Goal: Download file/media

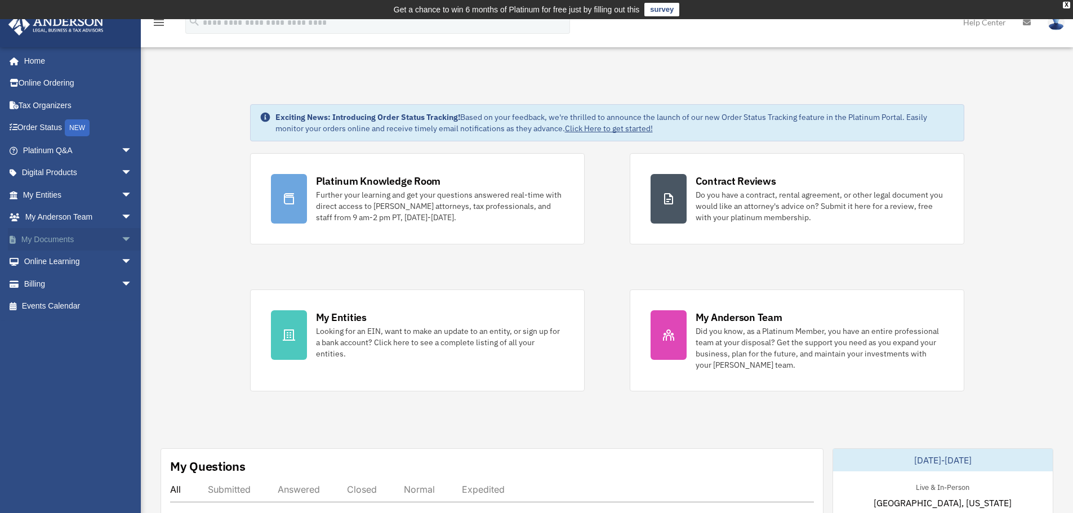
click at [121, 236] on span "arrow_drop_down" at bounding box center [132, 239] width 23 height 23
click at [53, 259] on link "Box" at bounding box center [82, 262] width 133 height 23
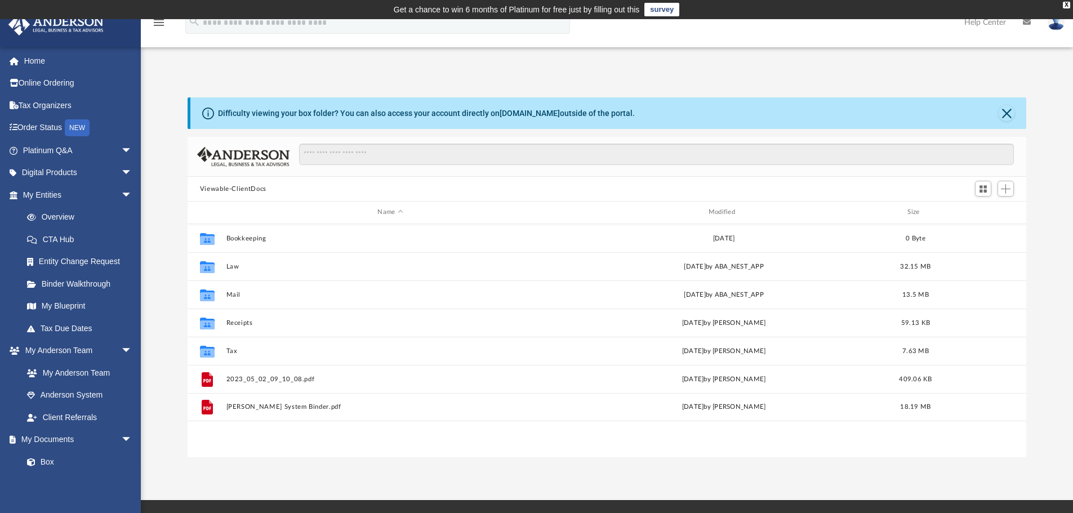
scroll to position [248, 830]
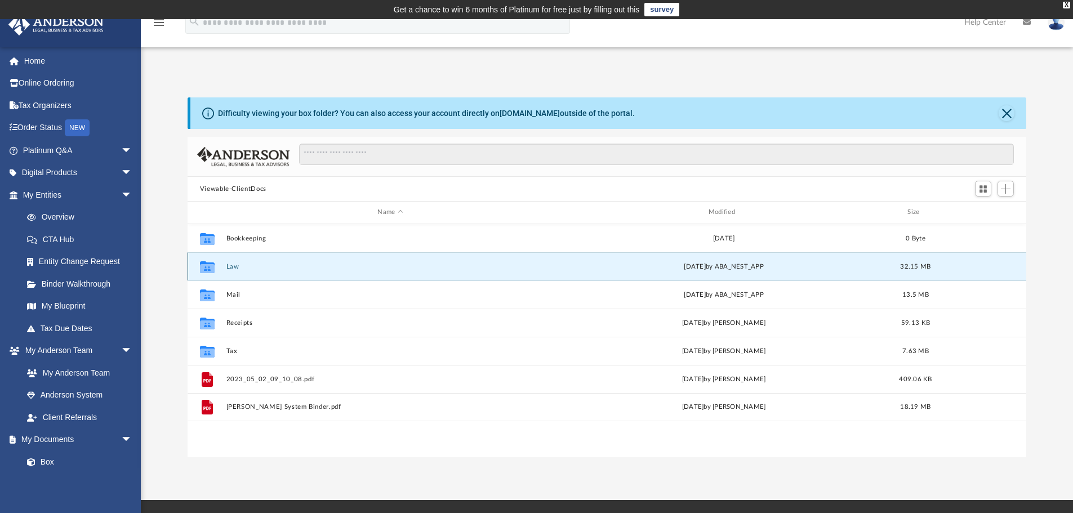
click at [233, 265] on button "Law" at bounding box center [390, 266] width 328 height 7
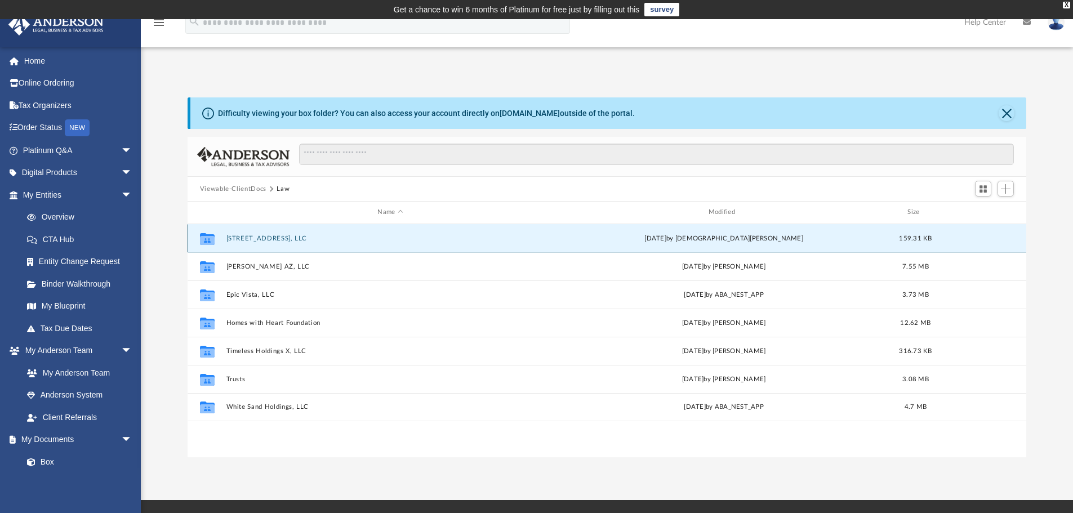
click at [271, 236] on button "[STREET_ADDRESS], LLC" at bounding box center [390, 238] width 328 height 7
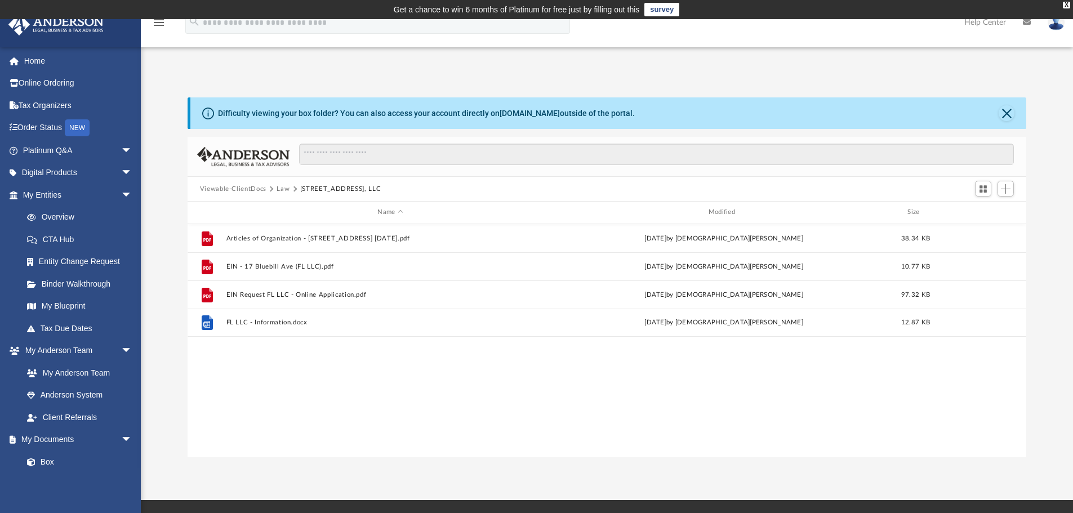
click at [281, 186] on button "Law" at bounding box center [282, 189] width 13 height 10
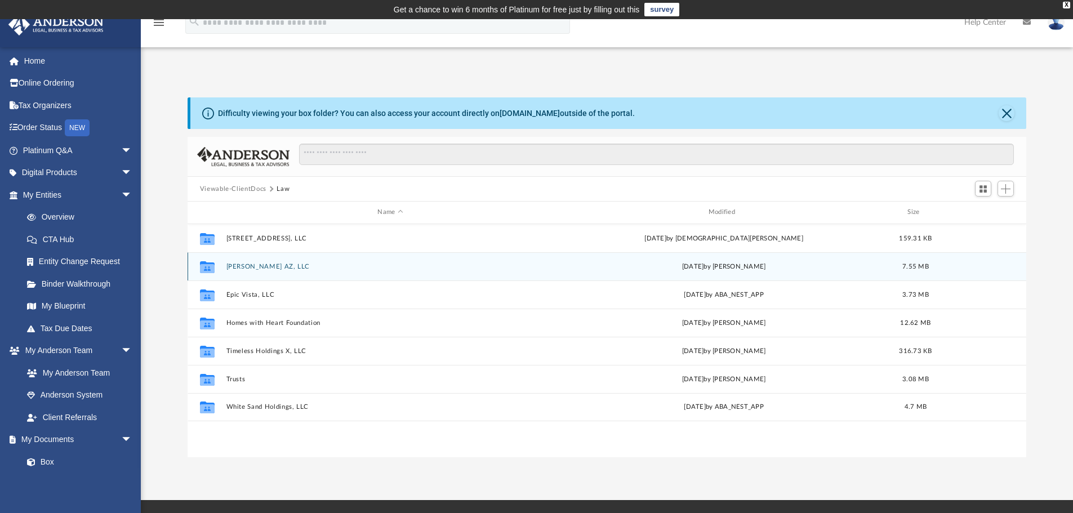
click at [261, 266] on button "[PERSON_NAME] AZ, LLC" at bounding box center [390, 266] width 328 height 7
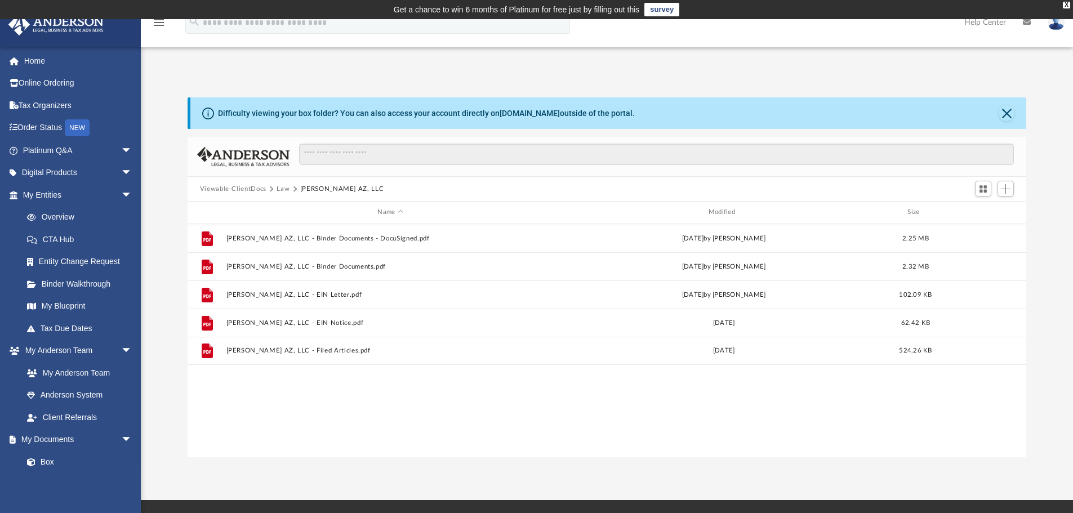
click at [280, 186] on button "Law" at bounding box center [282, 189] width 13 height 10
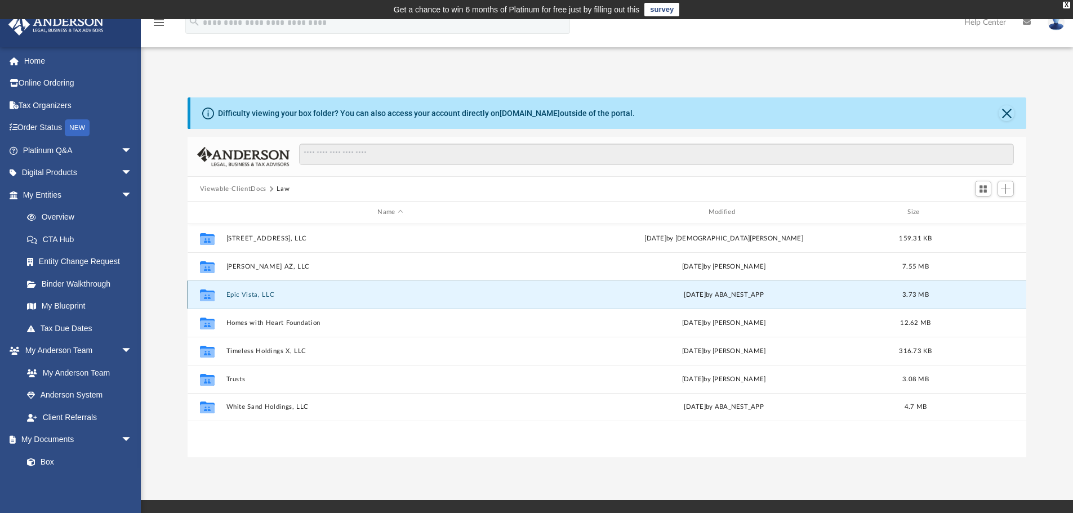
click at [252, 293] on button "Epic Vista, LLC" at bounding box center [390, 294] width 328 height 7
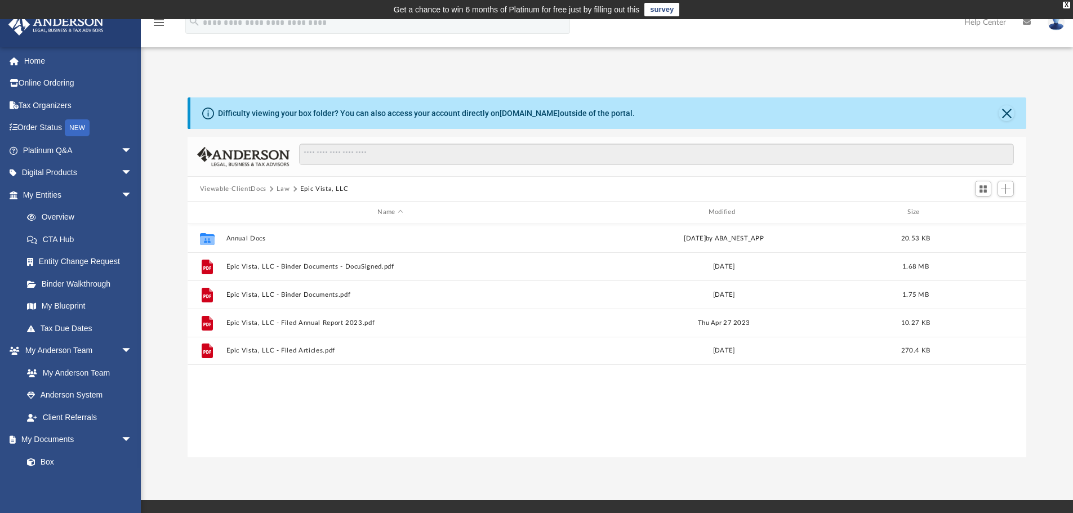
click at [280, 185] on button "Law" at bounding box center [282, 189] width 13 height 10
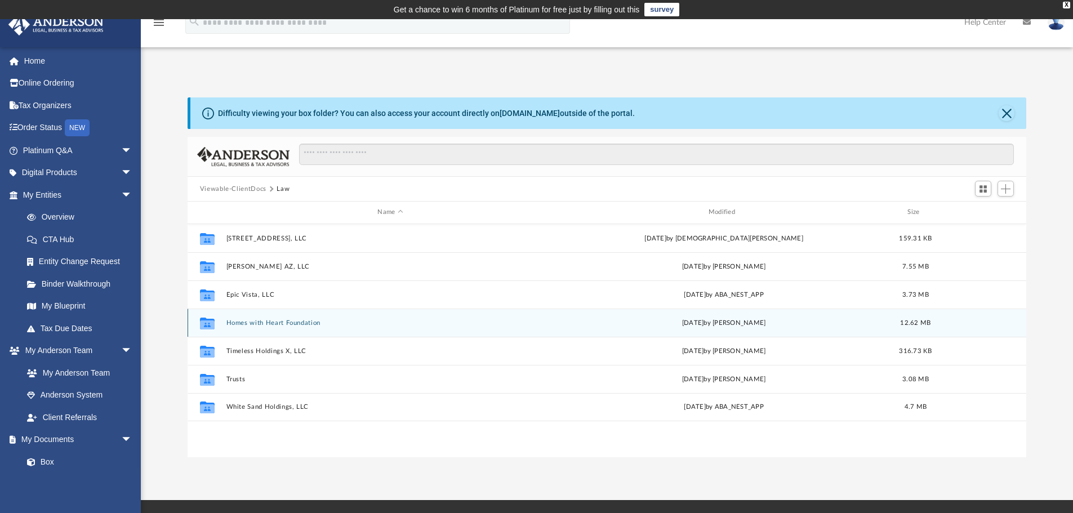
click at [270, 320] on button "Homes with Heart Foundation" at bounding box center [390, 322] width 328 height 7
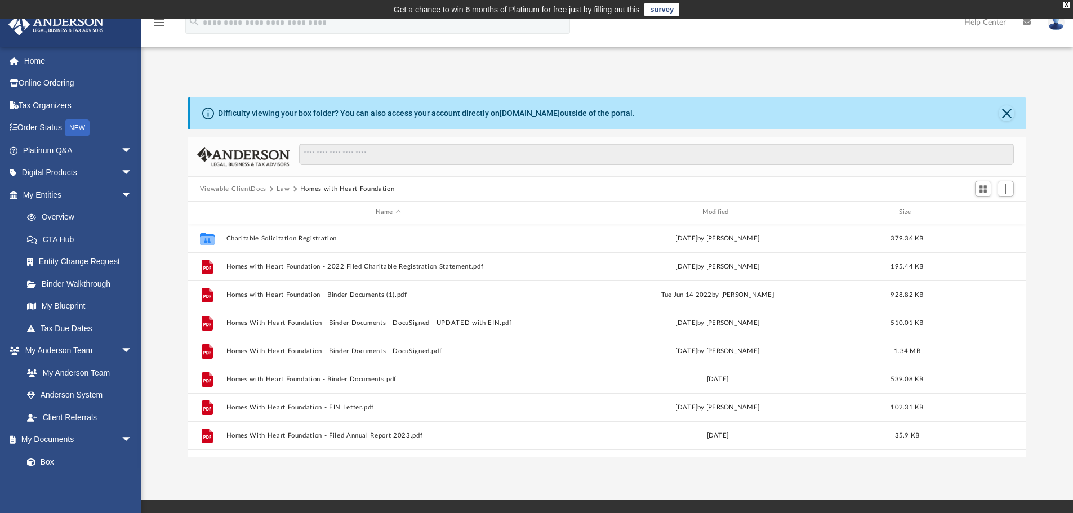
click at [279, 187] on button "Law" at bounding box center [282, 189] width 13 height 10
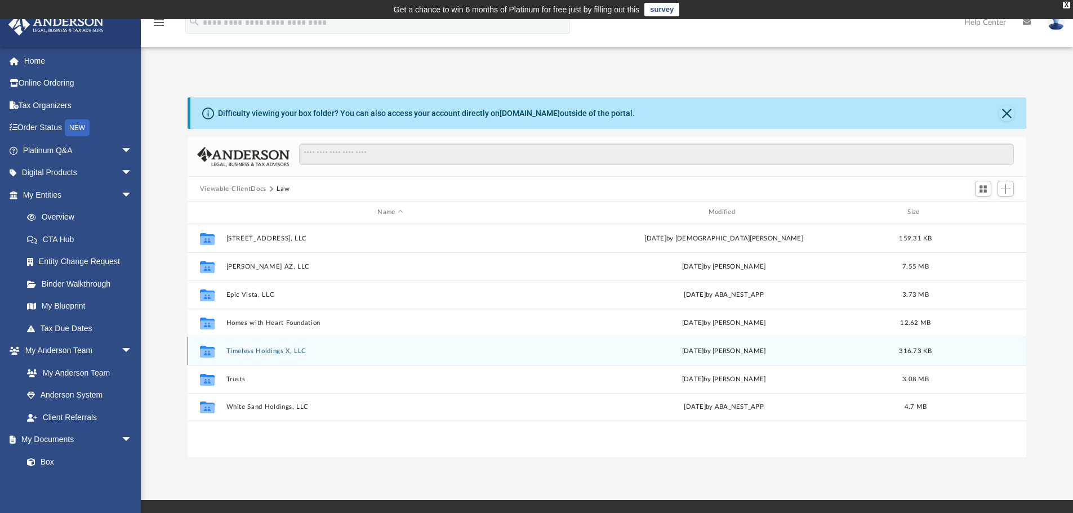
click at [267, 350] on button "Timeless Holdings X, LLC" at bounding box center [390, 350] width 328 height 7
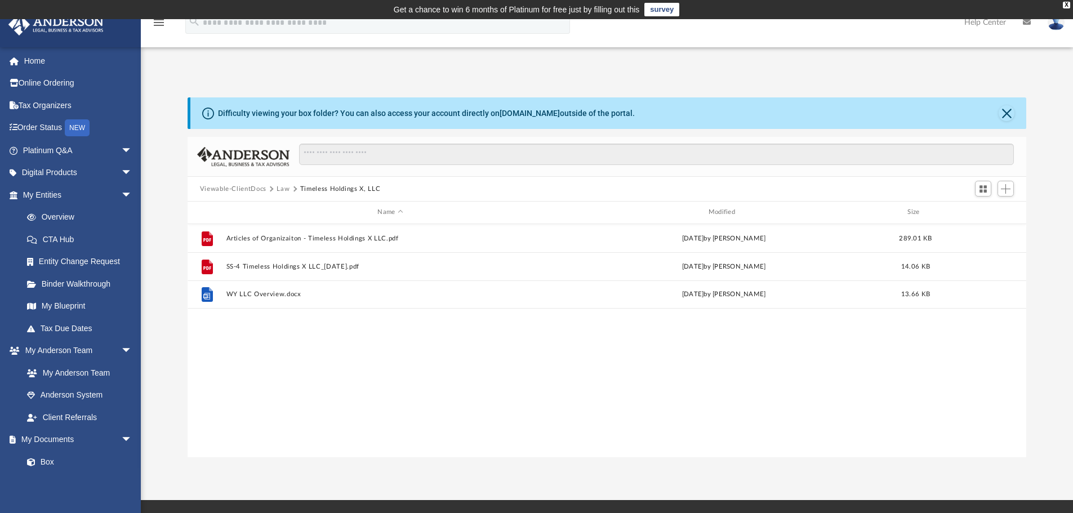
click at [279, 187] on button "Law" at bounding box center [282, 189] width 13 height 10
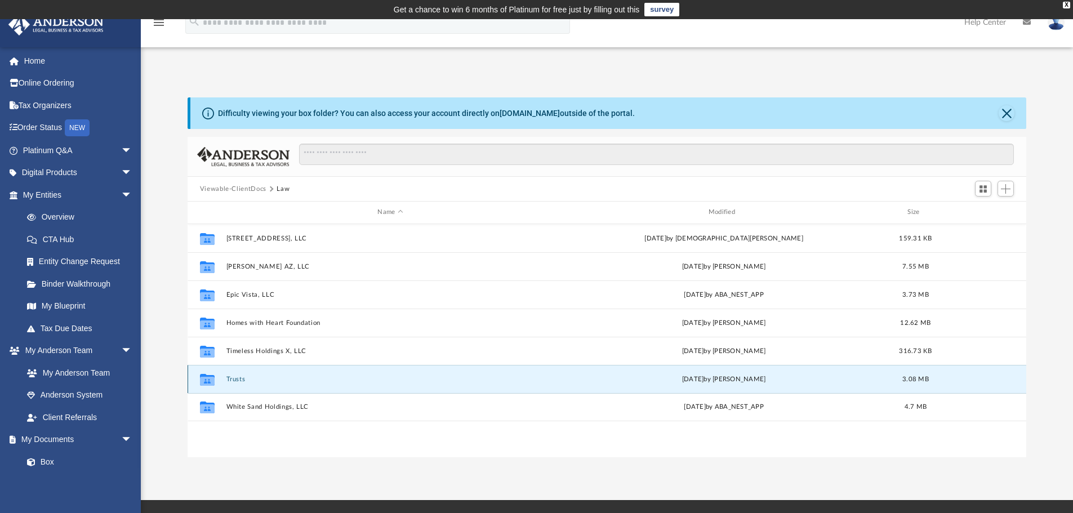
click at [228, 378] on button "Trusts" at bounding box center [390, 379] width 328 height 7
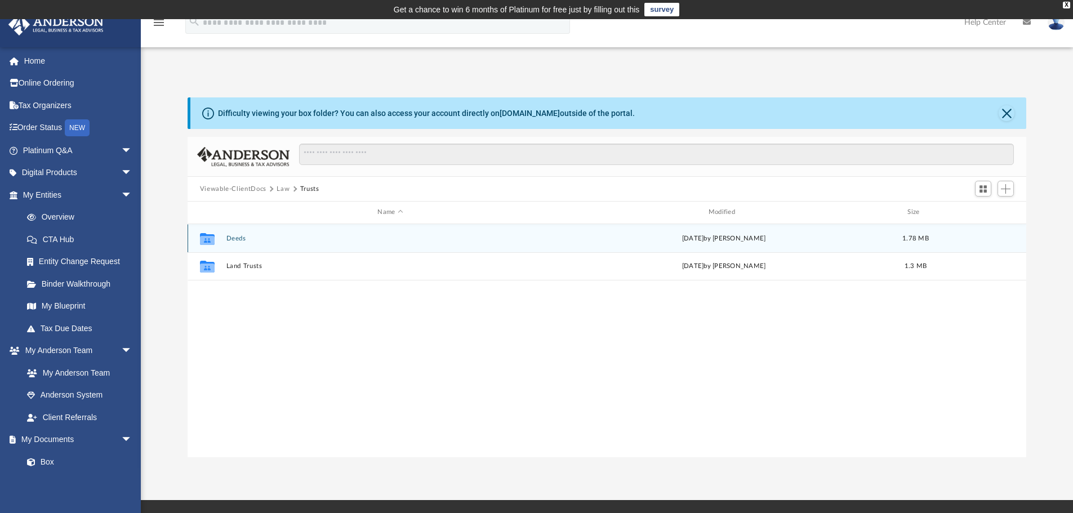
click at [231, 236] on button "Deeds" at bounding box center [390, 238] width 328 height 7
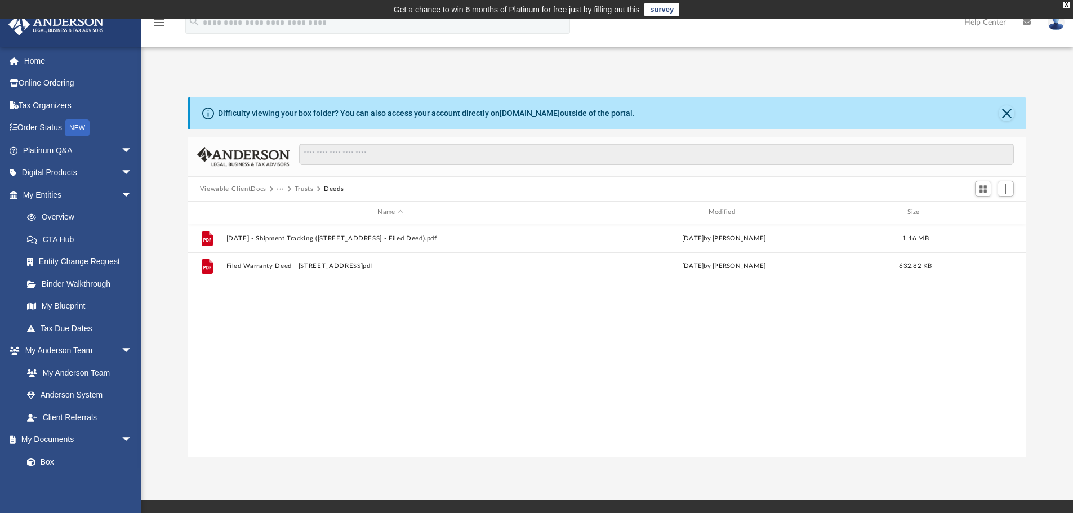
click at [297, 185] on button "Trusts" at bounding box center [304, 189] width 19 height 10
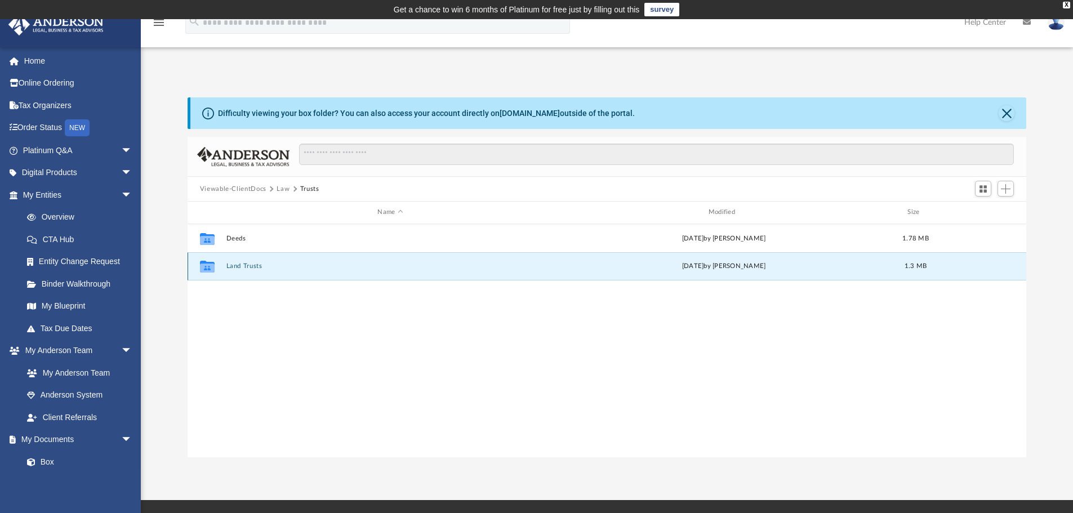
click at [244, 265] on button "Land Trusts" at bounding box center [390, 265] width 328 height 7
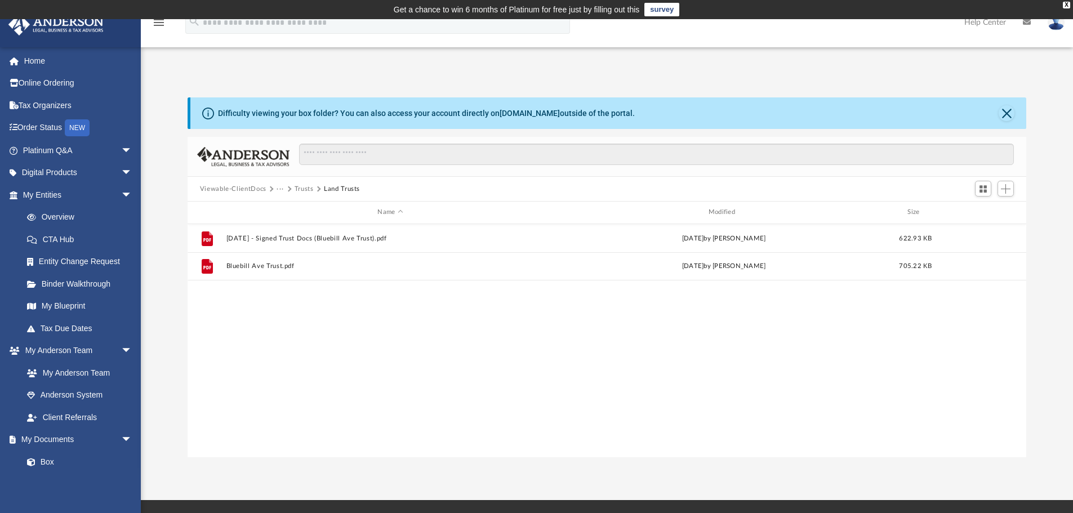
click at [302, 185] on button "Trusts" at bounding box center [304, 189] width 19 height 10
click at [279, 186] on button "Law" at bounding box center [282, 189] width 13 height 10
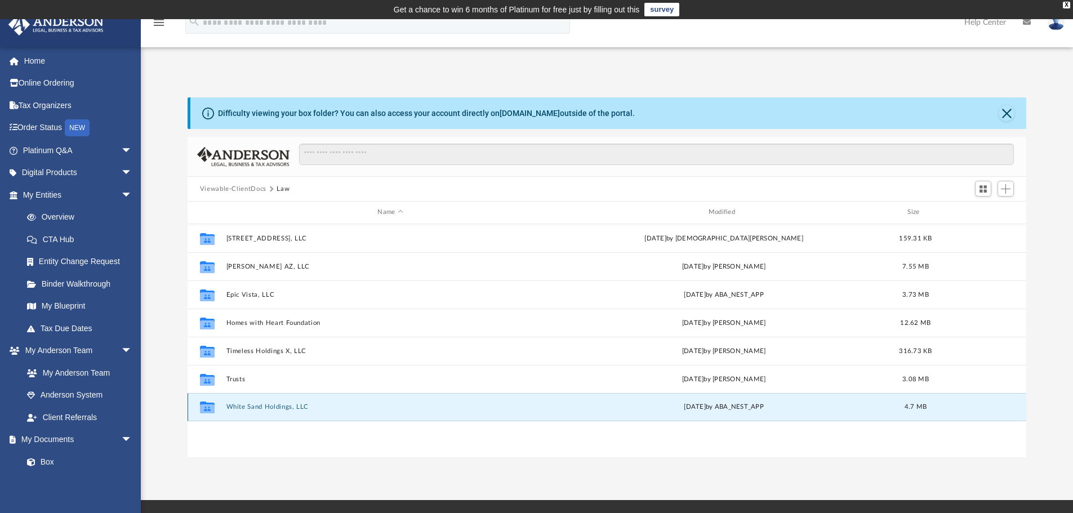
click at [260, 405] on button "White Sand Holdings, LLC" at bounding box center [390, 406] width 328 height 7
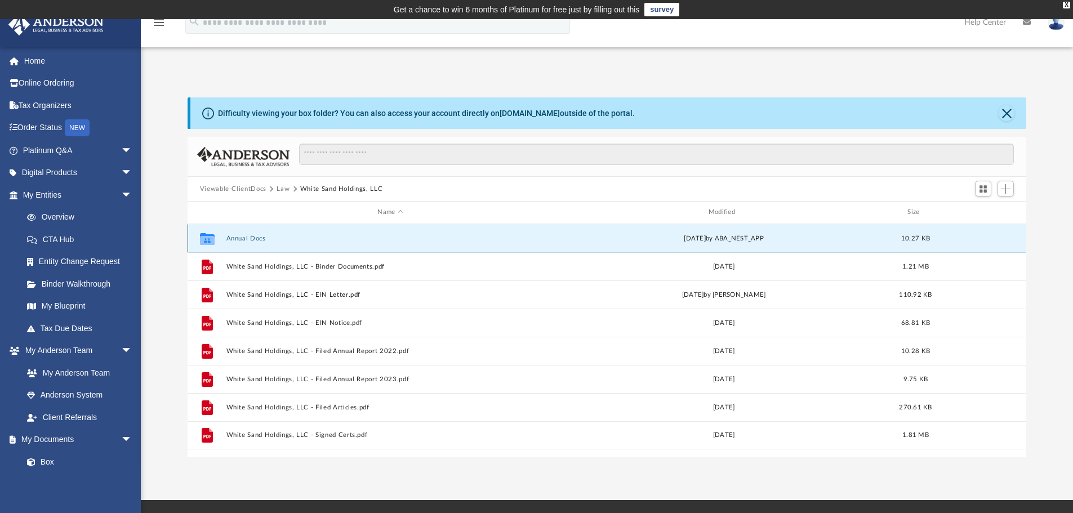
click at [247, 237] on button "Annual Docs" at bounding box center [390, 238] width 328 height 7
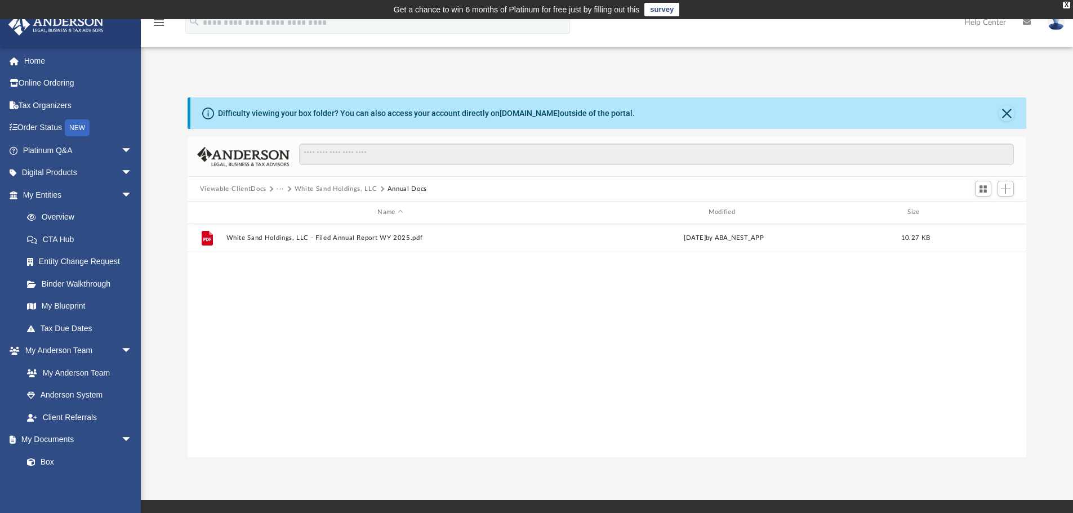
click at [252, 186] on button "Viewable-ClientDocs" at bounding box center [233, 189] width 66 height 10
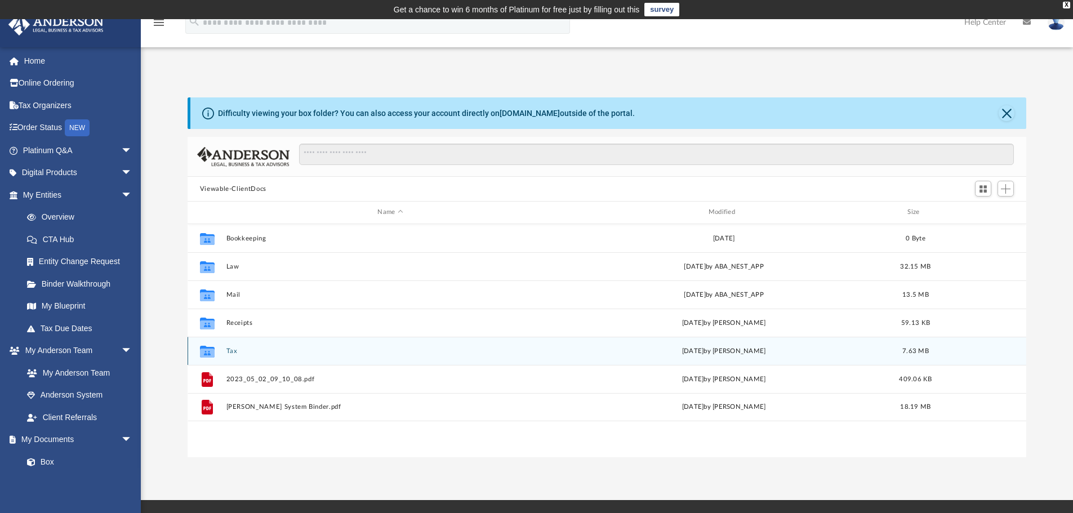
click at [231, 345] on div "Collaborated Folder Tax [DATE] by [PERSON_NAME] 7.63 MB" at bounding box center [607, 351] width 839 height 28
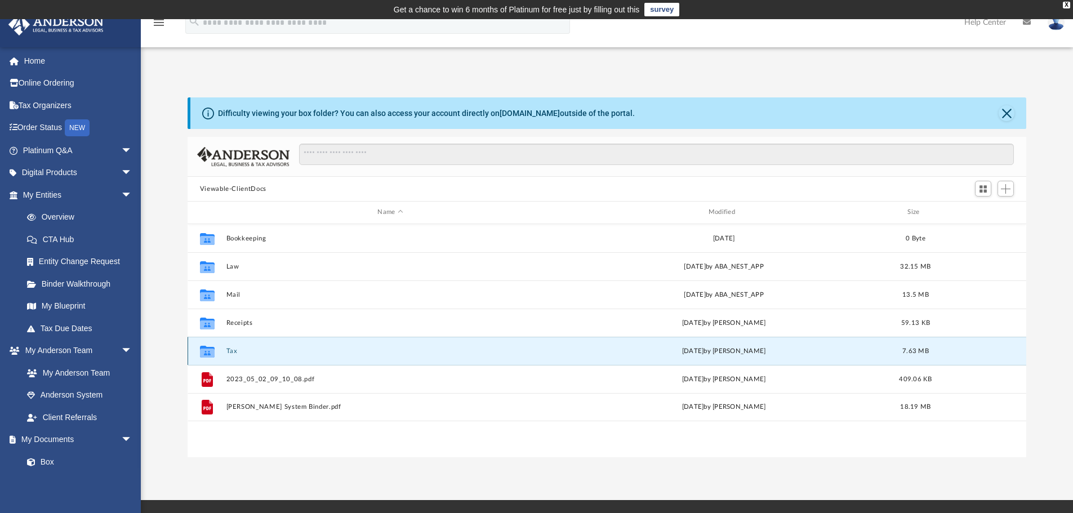
click at [231, 350] on button "Tax" at bounding box center [390, 350] width 328 height 7
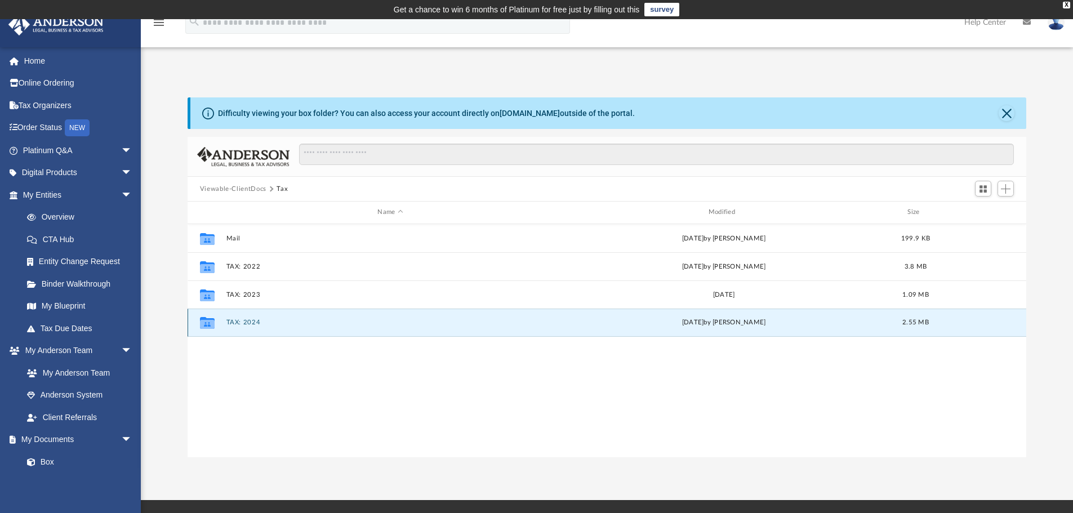
click at [248, 321] on button "TAX: 2024" at bounding box center [390, 322] width 328 height 7
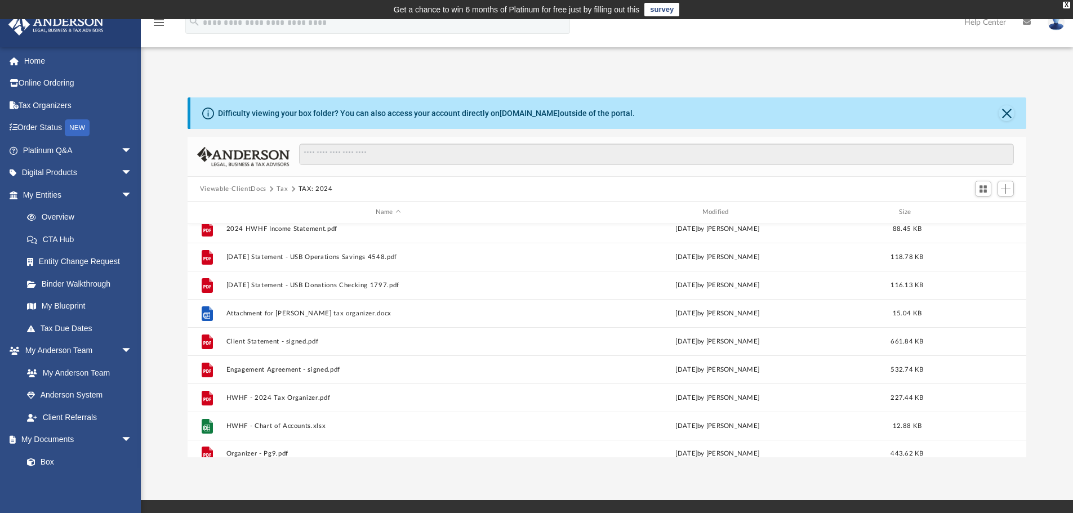
scroll to position [133, 0]
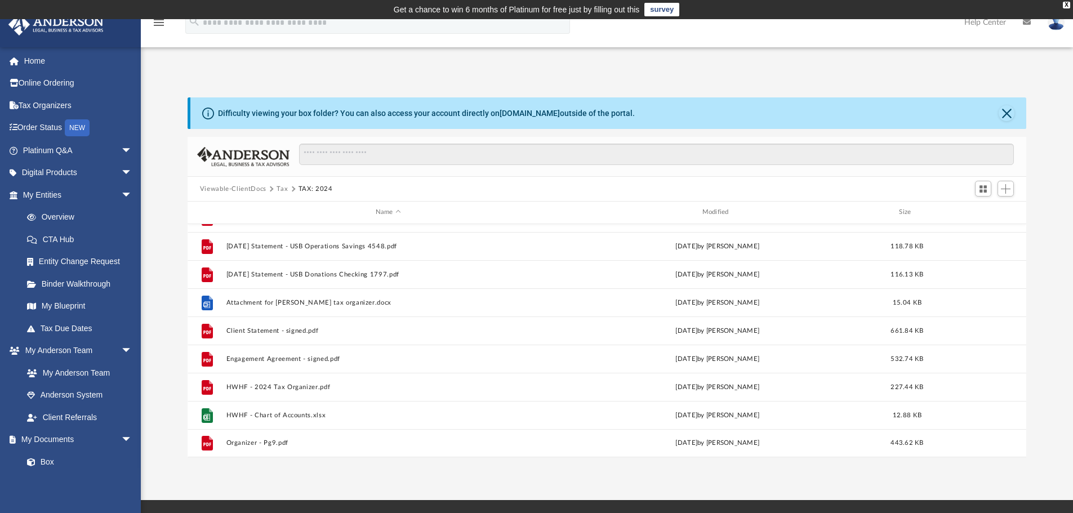
click at [248, 186] on button "Viewable-ClientDocs" at bounding box center [233, 189] width 66 height 10
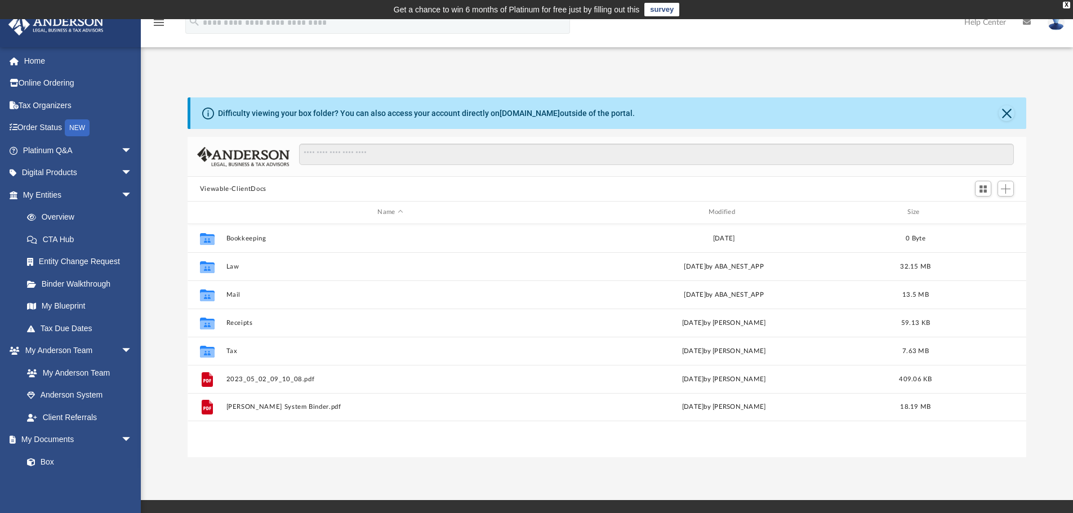
scroll to position [0, 0]
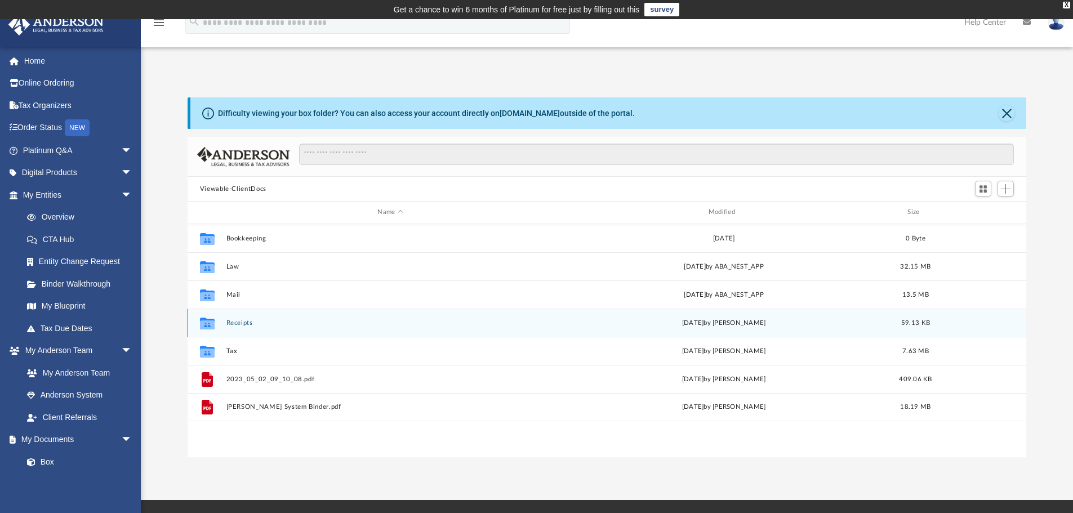
click at [241, 320] on button "Receipts" at bounding box center [390, 322] width 328 height 7
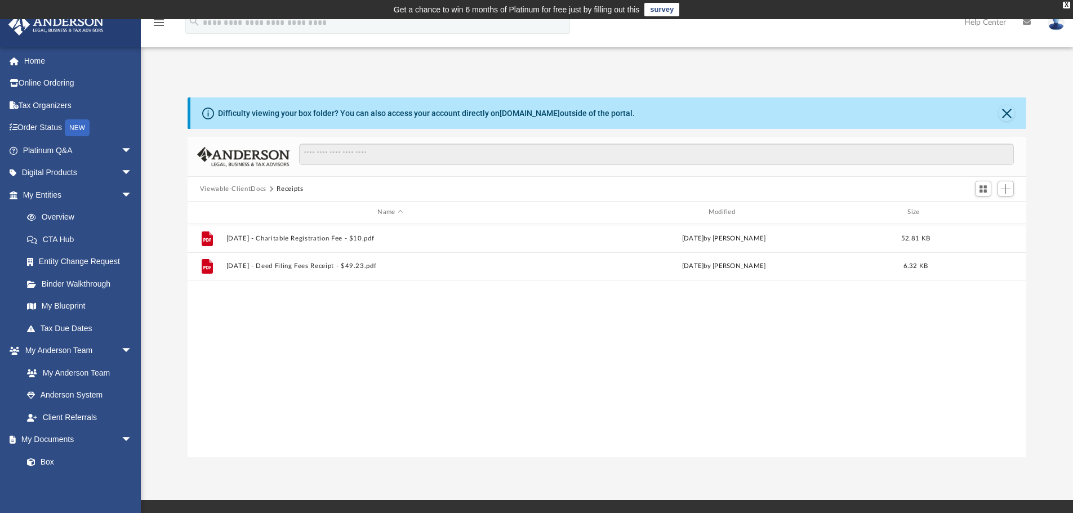
click at [254, 185] on button "Viewable-ClientDocs" at bounding box center [233, 189] width 66 height 10
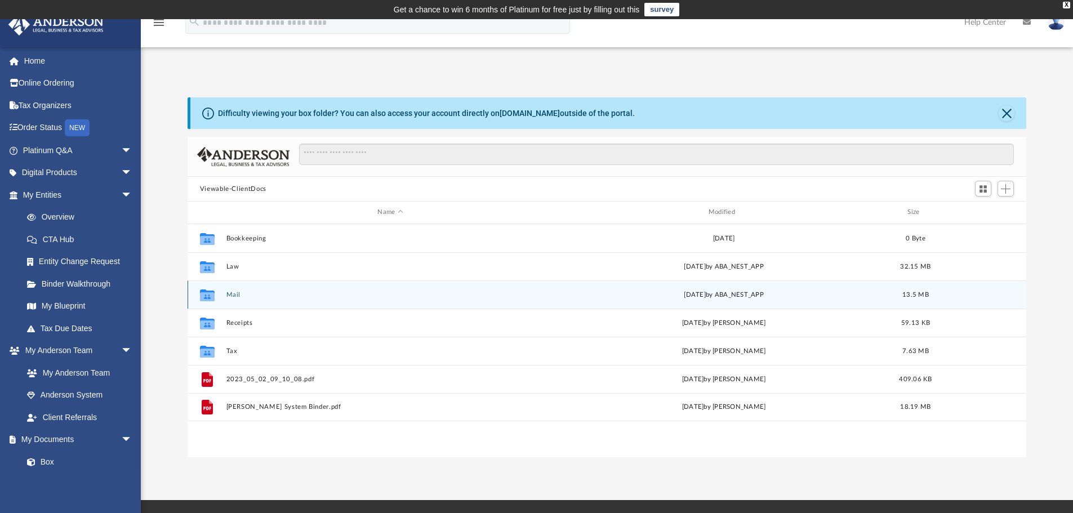
click at [233, 293] on button "Mail" at bounding box center [390, 294] width 328 height 7
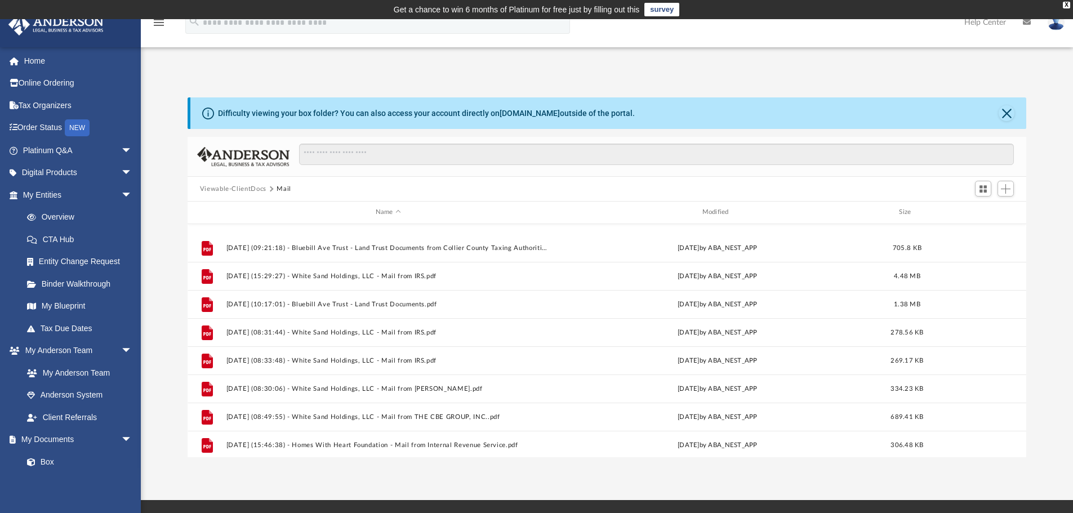
scroll to position [358, 0]
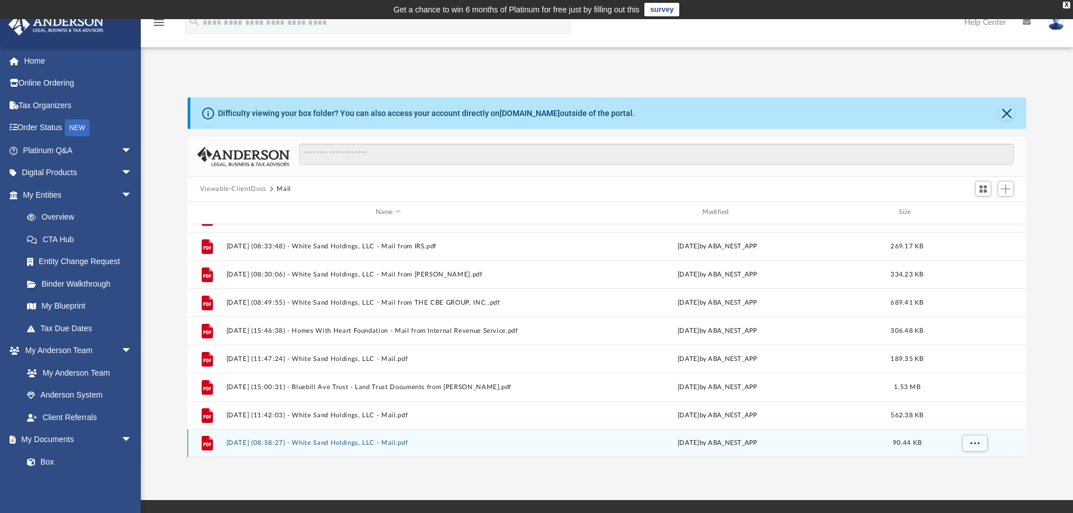
click at [345, 440] on button "[DATE] (08:58:27) - White Sand Holdings, LLC - Mail.pdf" at bounding box center [388, 442] width 324 height 7
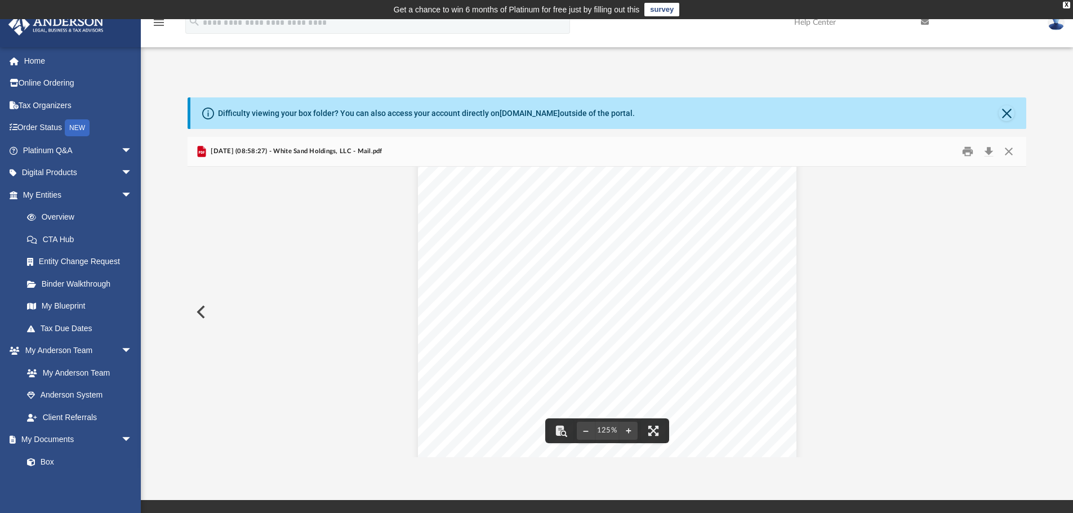
scroll to position [0, 0]
click at [987, 148] on button "Download" at bounding box center [988, 151] width 20 height 17
click at [1010, 149] on button "Close" at bounding box center [1008, 151] width 20 height 17
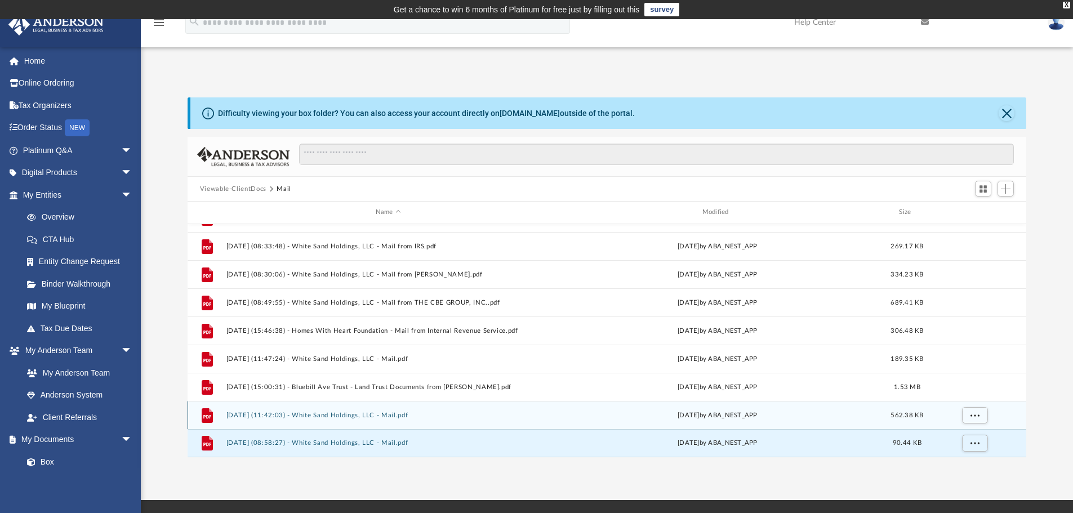
click at [373, 413] on button "[DATE] (11:42:03) - White Sand Holdings, LLC - Mail.pdf" at bounding box center [388, 415] width 324 height 7
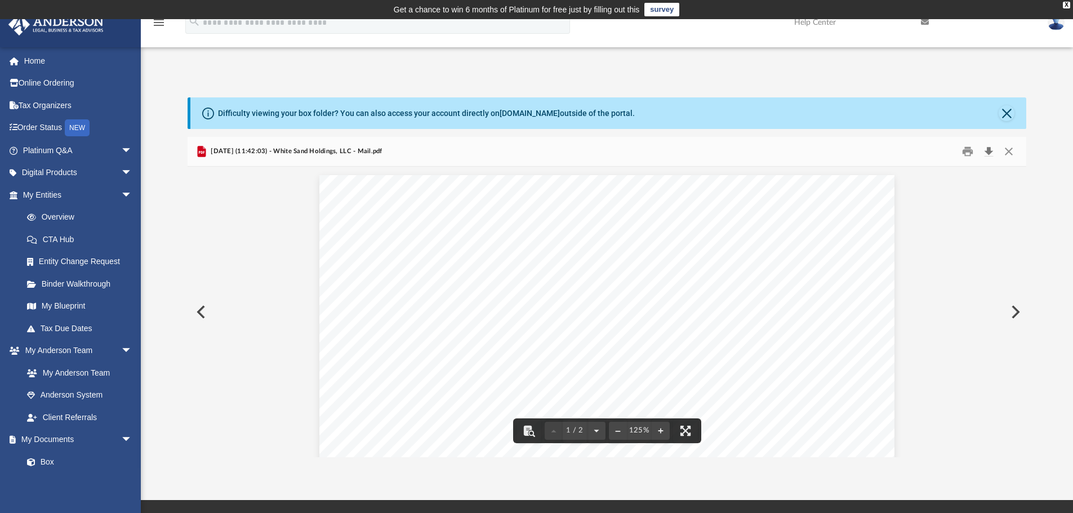
click at [988, 150] on button "Download" at bounding box center [988, 151] width 20 height 17
click at [693, 75] on div "Difficulty viewing your box folder? You can also access your account directly o…" at bounding box center [607, 265] width 932 height 383
click at [1006, 149] on button "Close" at bounding box center [1008, 151] width 20 height 17
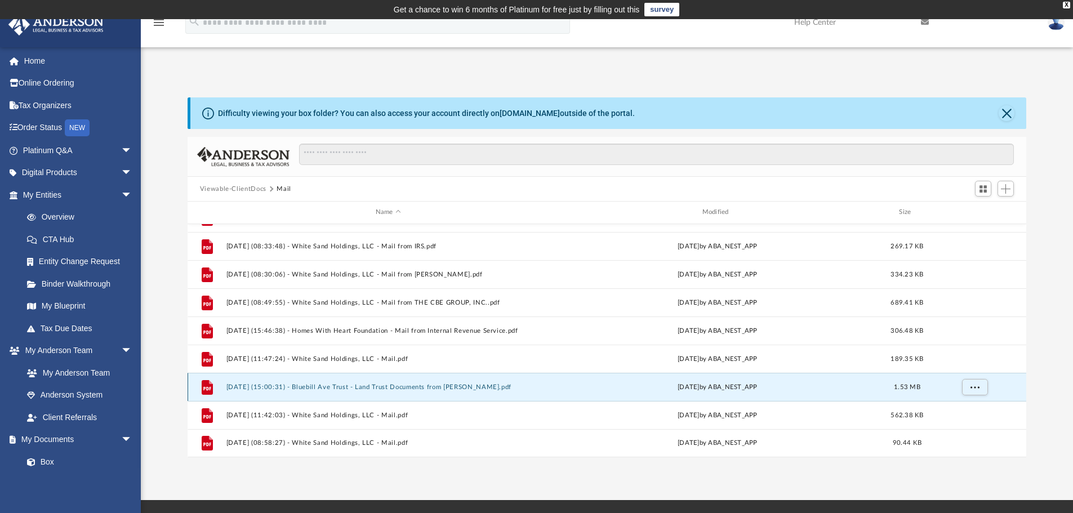
click at [372, 385] on button "[DATE] (15:00:31) - Bluebill Ave Trust - Land Trust Documents from [PERSON_NAME…" at bounding box center [388, 386] width 324 height 7
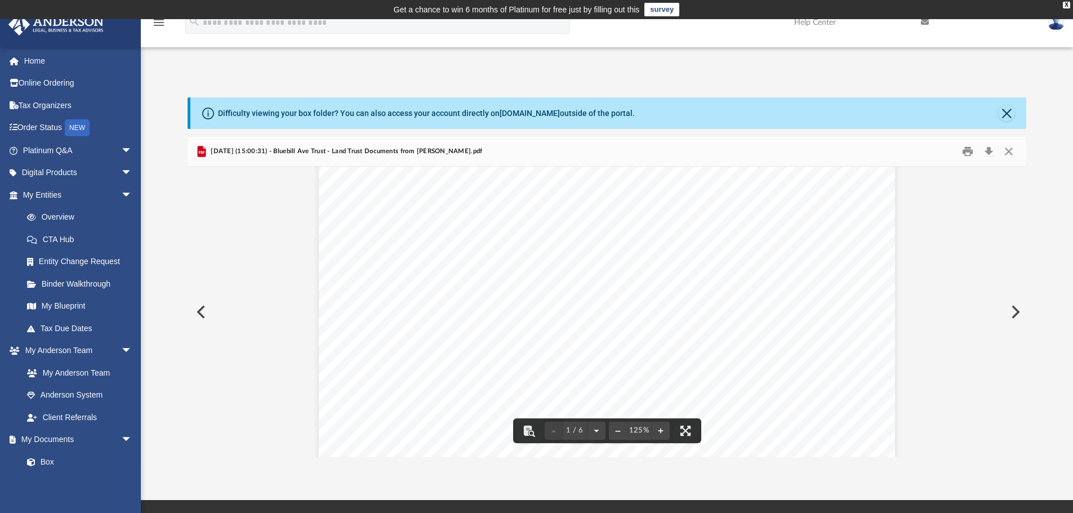
scroll to position [169, 0]
click at [988, 146] on button "Download" at bounding box center [988, 151] width 20 height 17
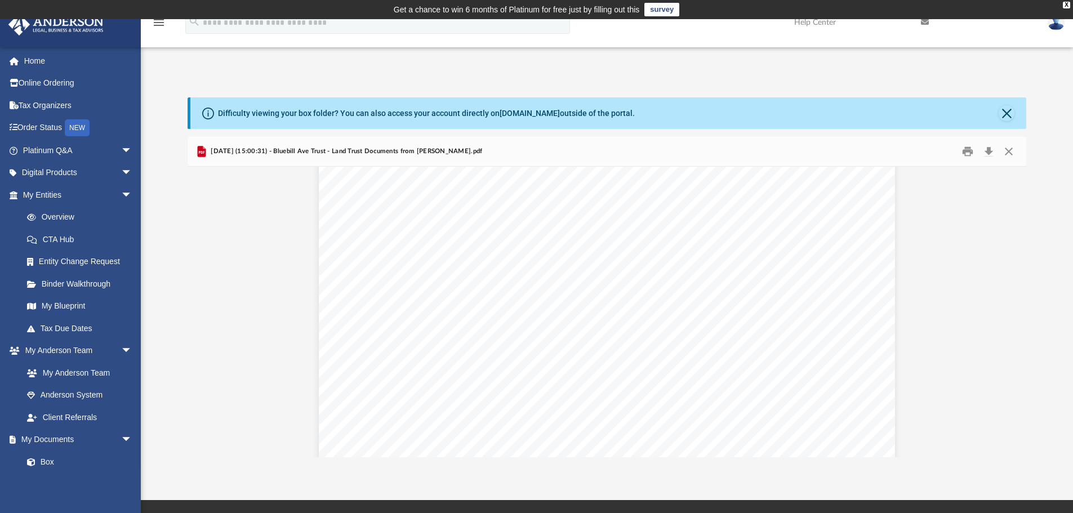
click at [1057, 93] on div "Difficulty viewing your box folder? You can also access your account directly o…" at bounding box center [607, 265] width 932 height 383
click at [1008, 150] on button "Close" at bounding box center [1008, 151] width 20 height 17
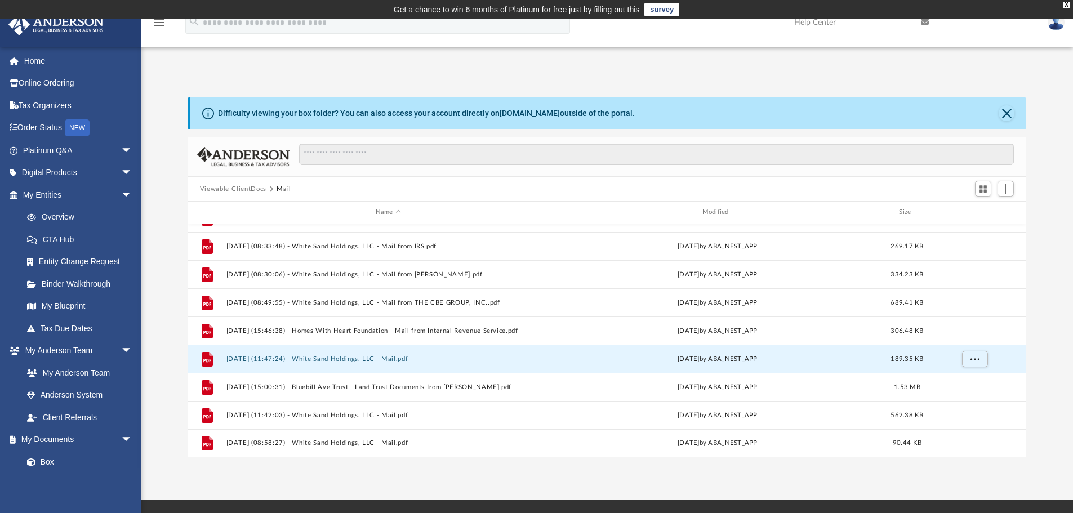
click at [353, 356] on button "[DATE] (11:47:24) - White Sand Holdings, LLC - Mail.pdf" at bounding box center [388, 358] width 324 height 7
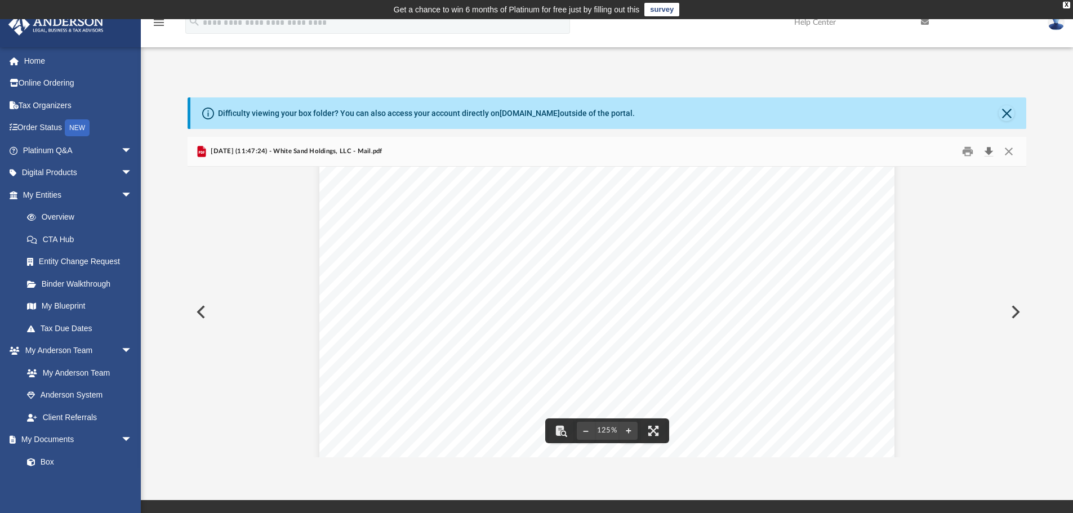
click at [986, 146] on button "Download" at bounding box center [988, 151] width 20 height 17
click at [1052, 84] on div "Difficulty viewing your box folder? You can also access your account directly o…" at bounding box center [607, 265] width 932 height 383
click at [1006, 148] on button "Close" at bounding box center [1008, 151] width 20 height 17
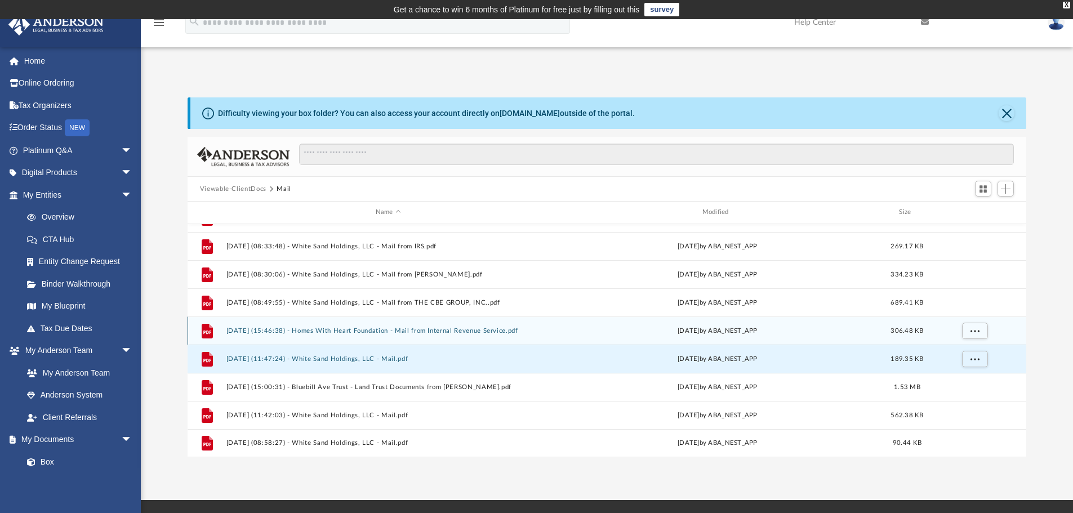
click at [419, 331] on button "[DATE] (15:46:38) - Homes With Heart Foundation - Mail from Internal Revenue Se…" at bounding box center [388, 330] width 324 height 7
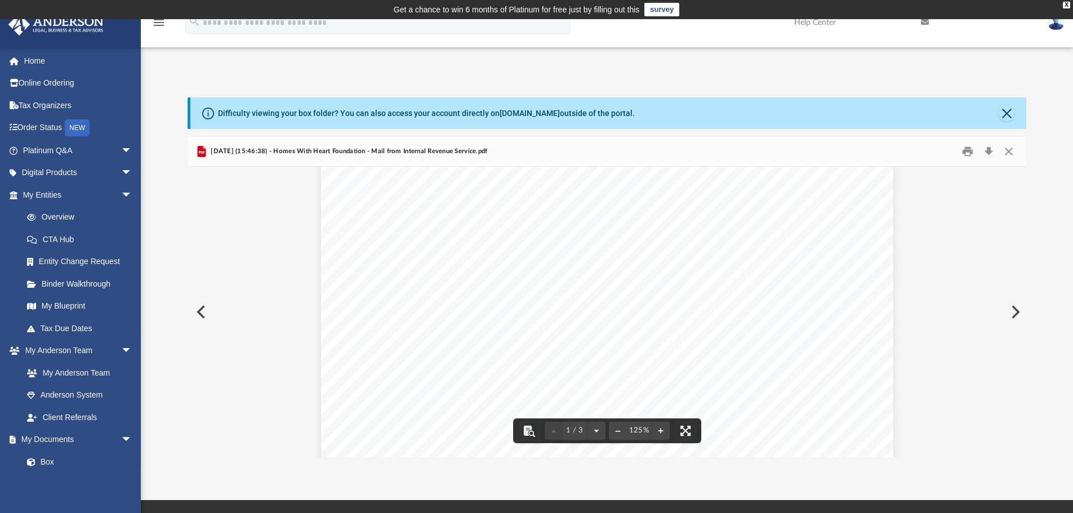
scroll to position [113, 0]
click at [988, 145] on button "Download" at bounding box center [988, 151] width 20 height 17
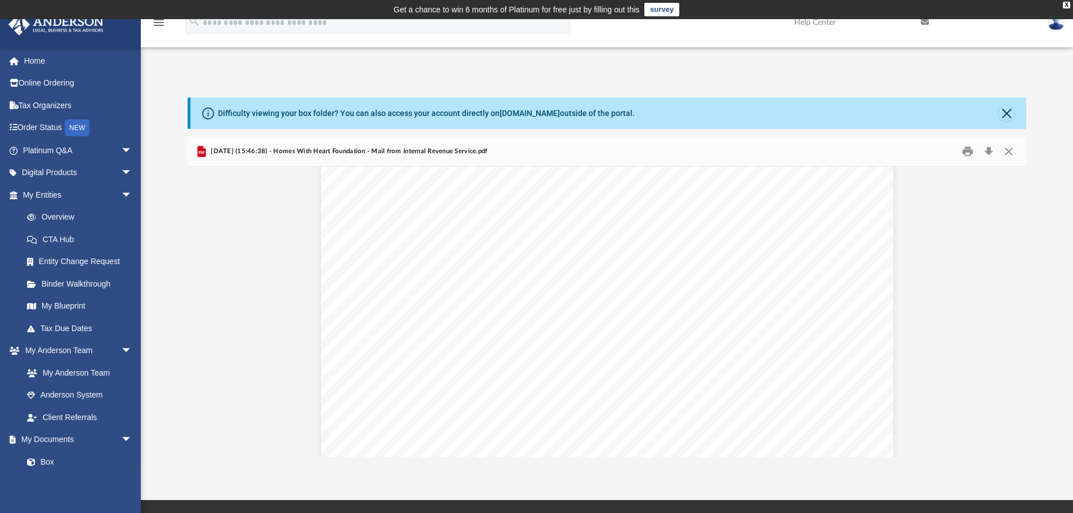
click at [1063, 139] on div "Difficulty viewing your box folder? You can also access your account directly o…" at bounding box center [607, 277] width 932 height 360
click at [1008, 146] on button "Close" at bounding box center [1008, 151] width 20 height 17
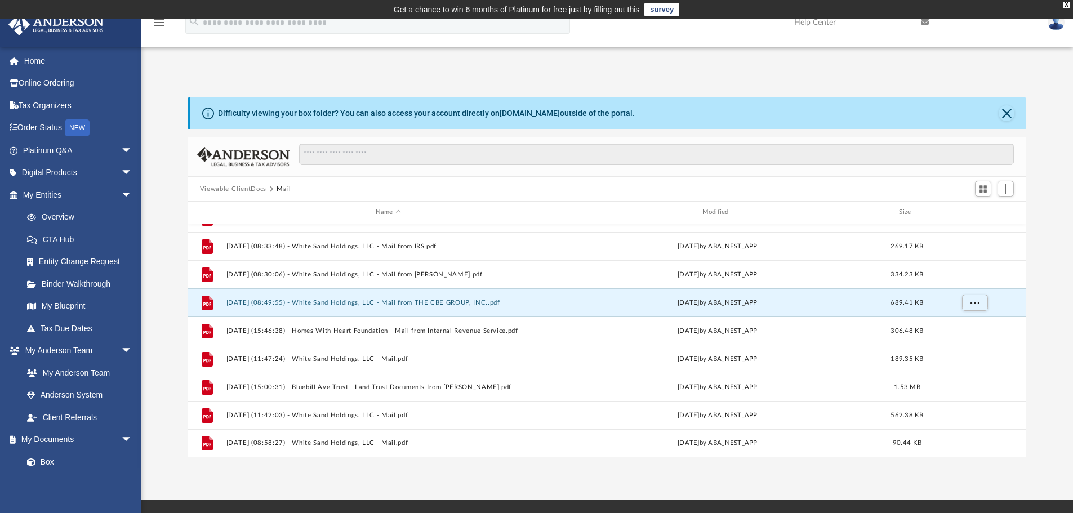
click at [461, 301] on button "[DATE] (08:49:55) - White Sand Holdings, LLC - Mail from THE CBE GROUP, INC..pdf" at bounding box center [388, 302] width 324 height 7
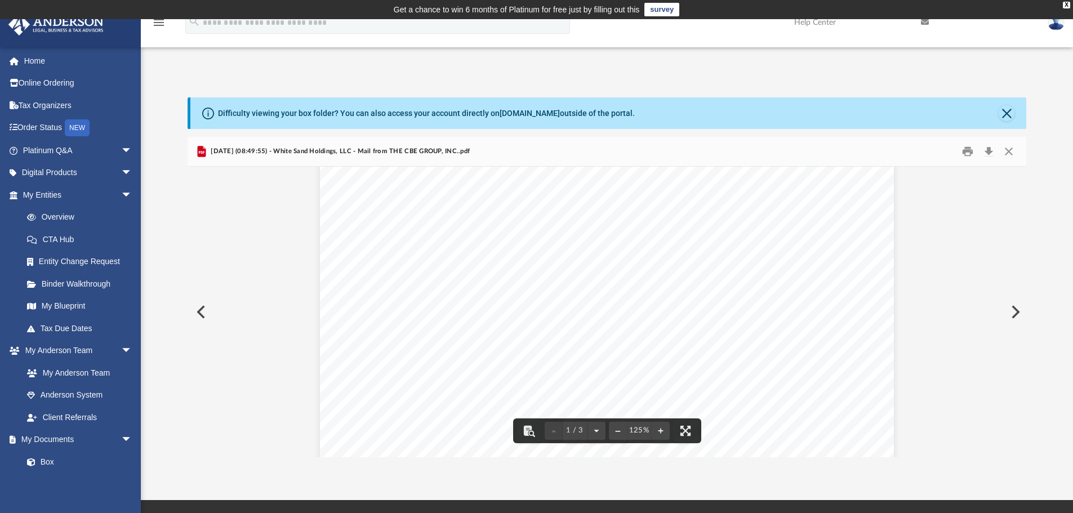
scroll to position [0, 0]
click at [1008, 150] on button "Close" at bounding box center [1008, 151] width 20 height 17
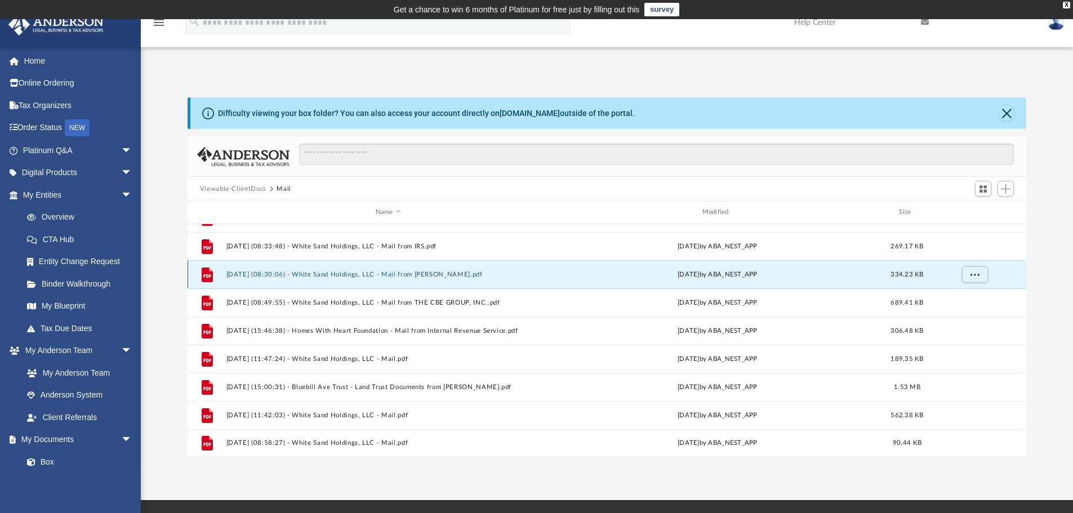
click at [462, 273] on button "[DATE] (08:30:06) - White Sand Holdings, LLC - Mail from [PERSON_NAME].pdf" at bounding box center [388, 274] width 324 height 7
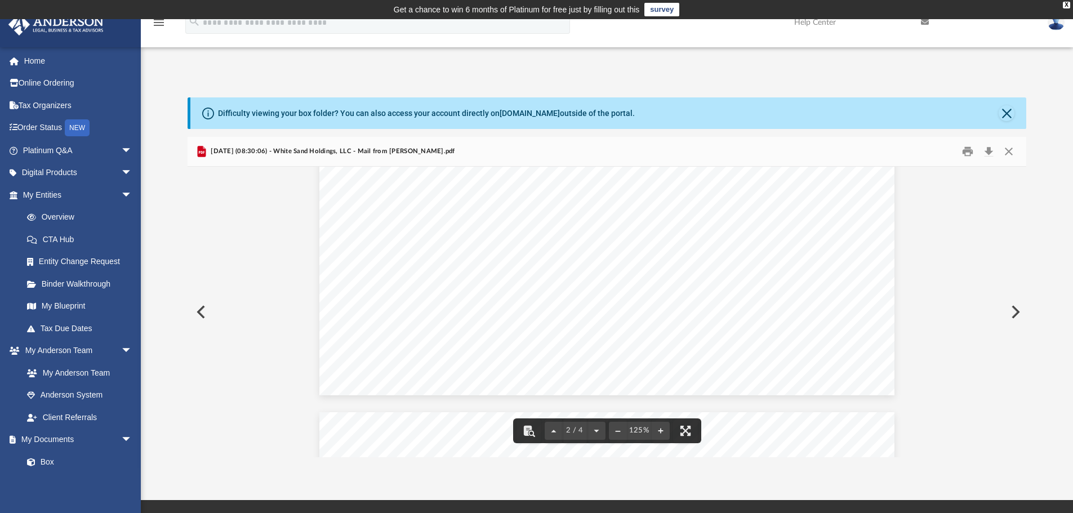
scroll to position [1070, 0]
click at [1006, 147] on button "Close" at bounding box center [1008, 151] width 20 height 17
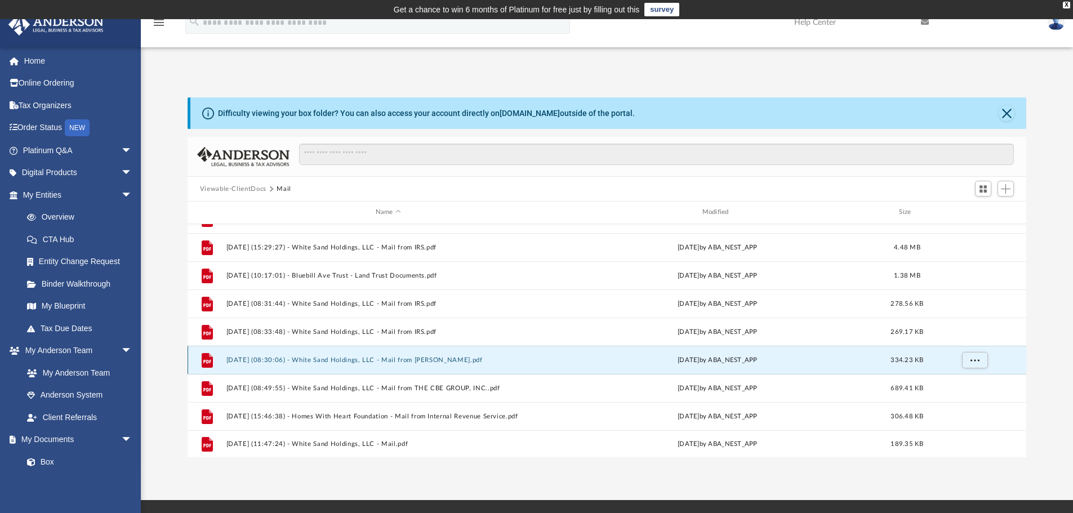
scroll to position [246, 0]
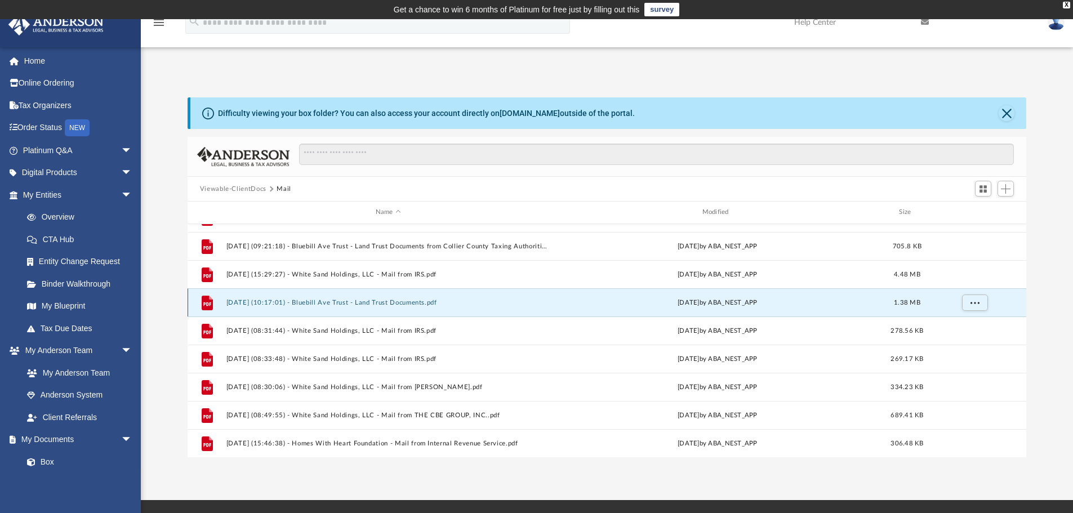
click at [426, 300] on button "[DATE] (10:17:01) - Bluebill Ave Trust - Land Trust Documents.pdf" at bounding box center [388, 302] width 324 height 7
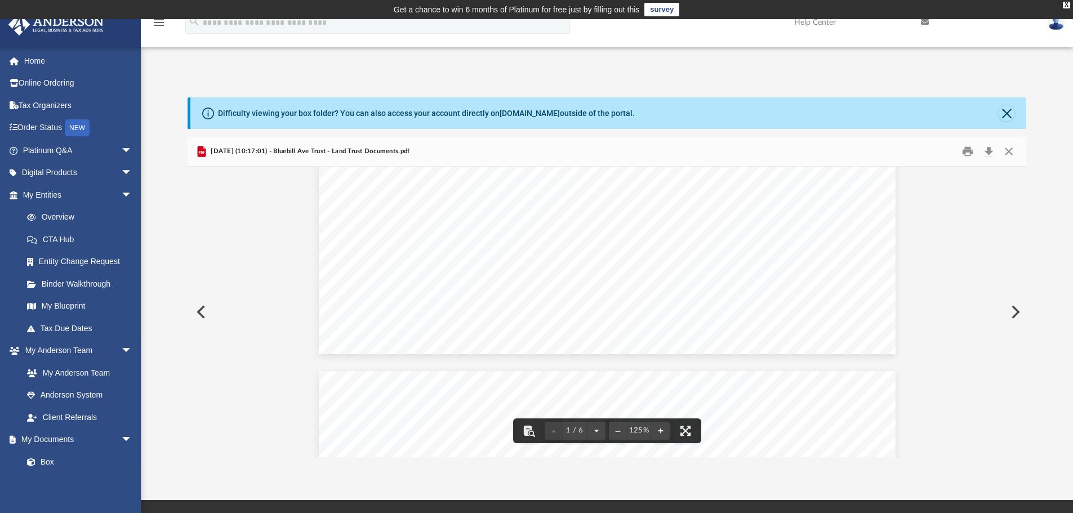
scroll to position [169, 0]
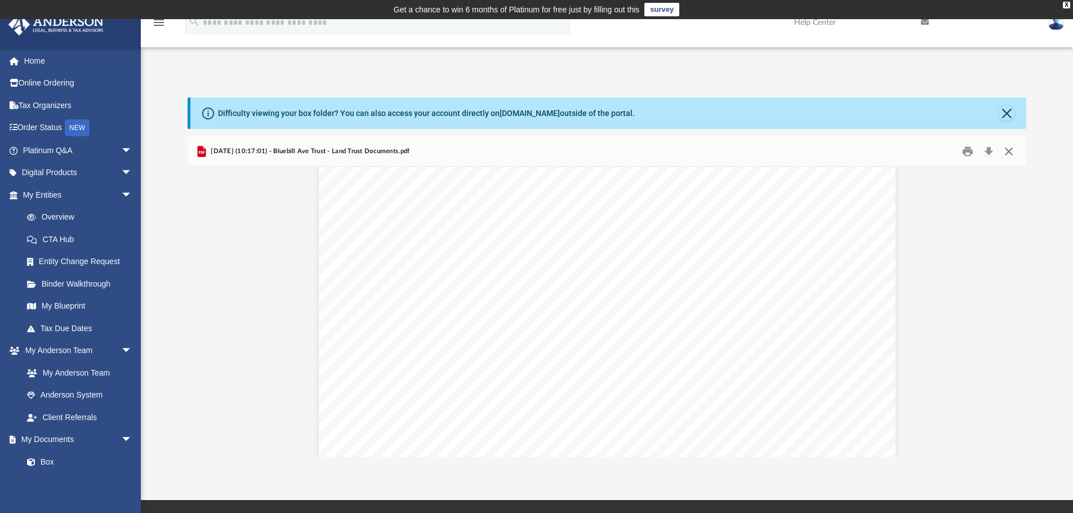
click at [1009, 146] on button "Close" at bounding box center [1008, 151] width 20 height 17
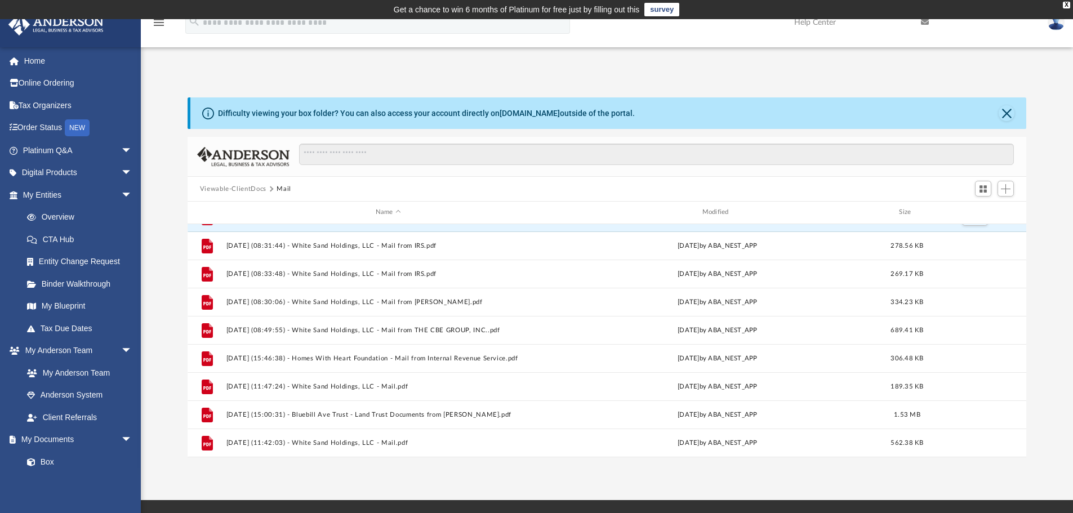
scroll to position [358, 0]
